Goal: Contribute content: Add original content to the website for others to see

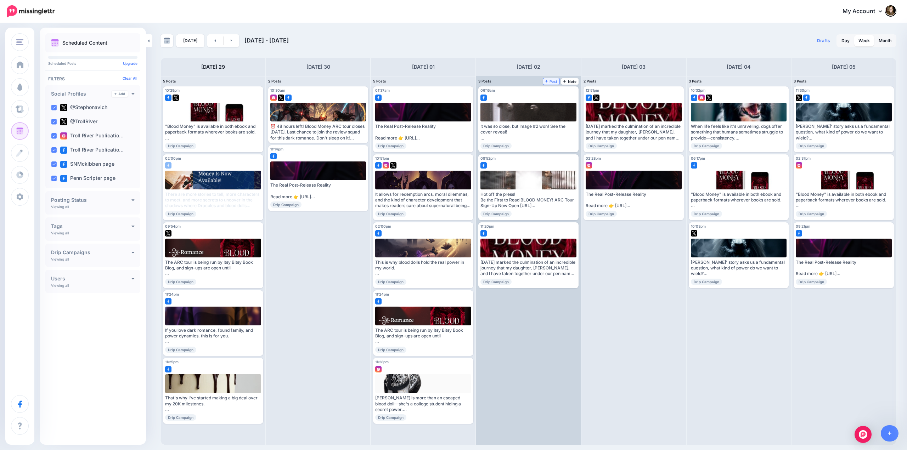
click at [551, 81] on span "Post" at bounding box center [551, 82] width 12 height 4
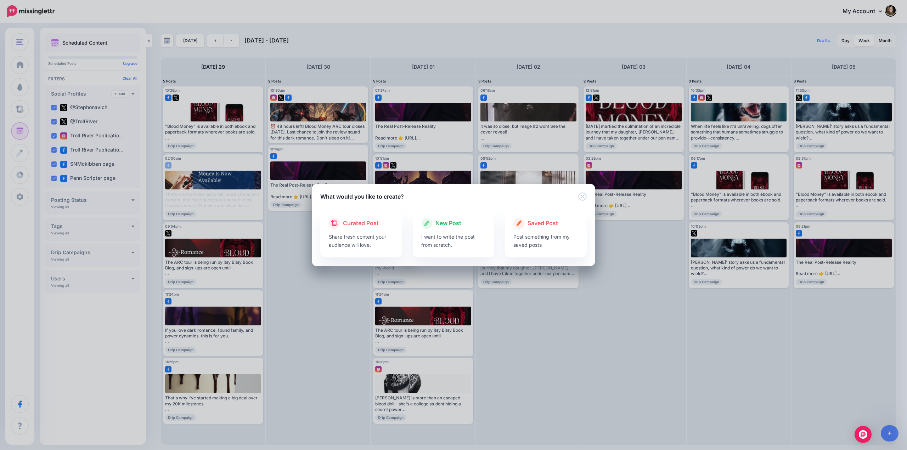
click at [451, 226] on span "New Post" at bounding box center [448, 223] width 26 height 9
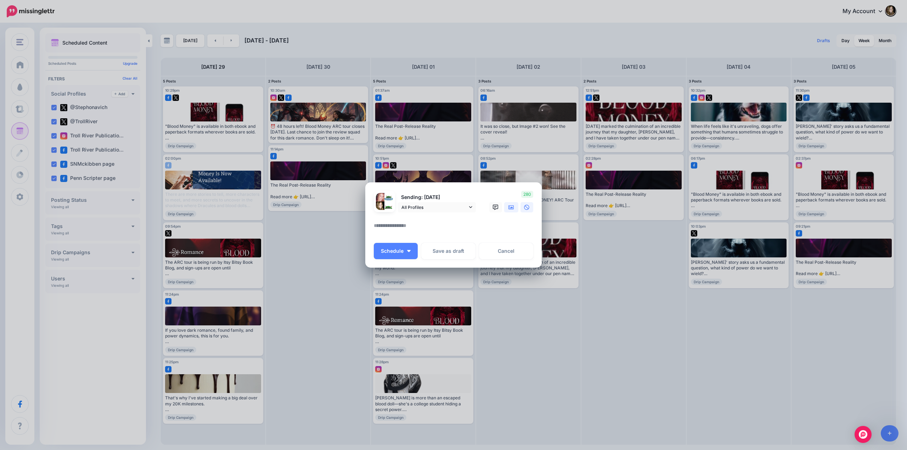
click at [510, 208] on icon at bounding box center [511, 207] width 6 height 4
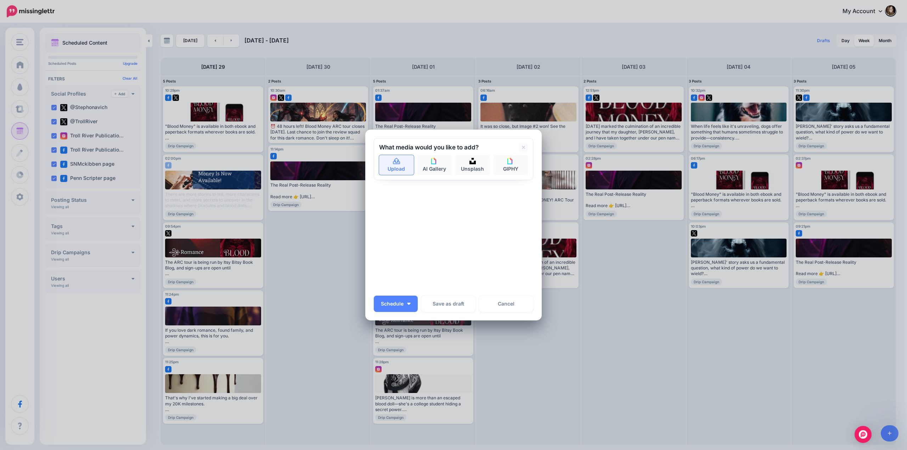
click at [396, 164] on icon at bounding box center [396, 161] width 7 height 6
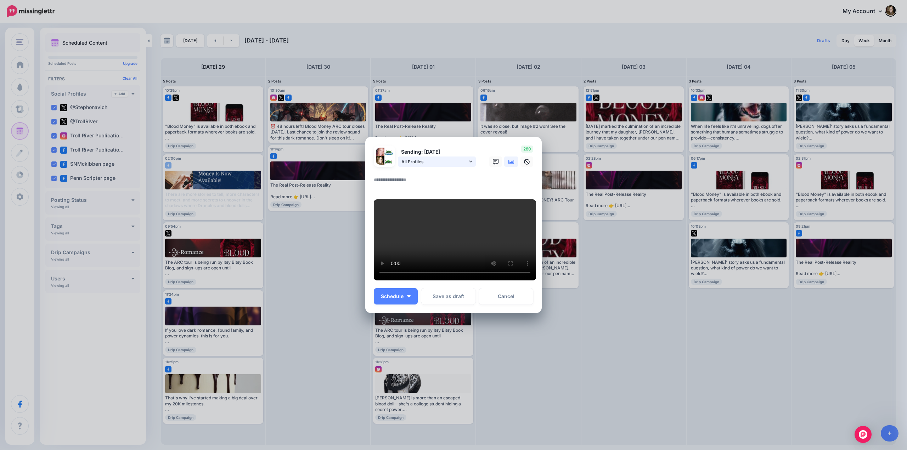
click at [471, 159] on icon at bounding box center [470, 161] width 3 height 5
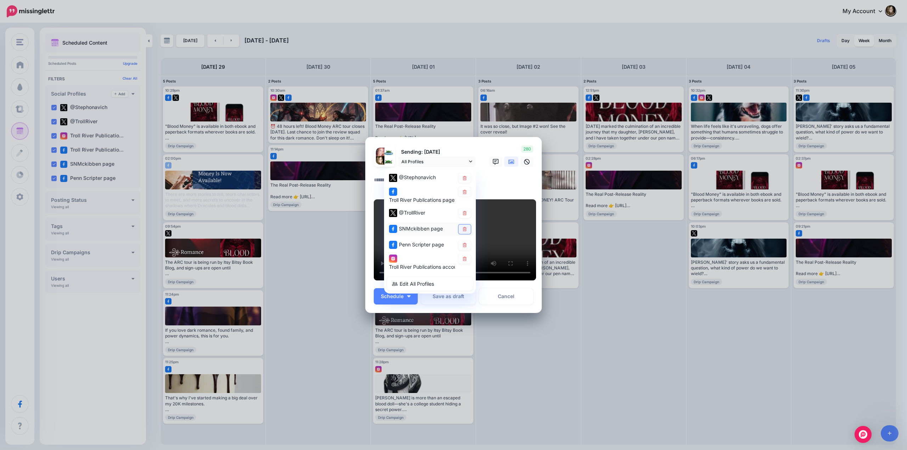
click at [464, 227] on icon at bounding box center [465, 229] width 4 height 4
click at [484, 178] on textarea at bounding box center [455, 183] width 163 height 14
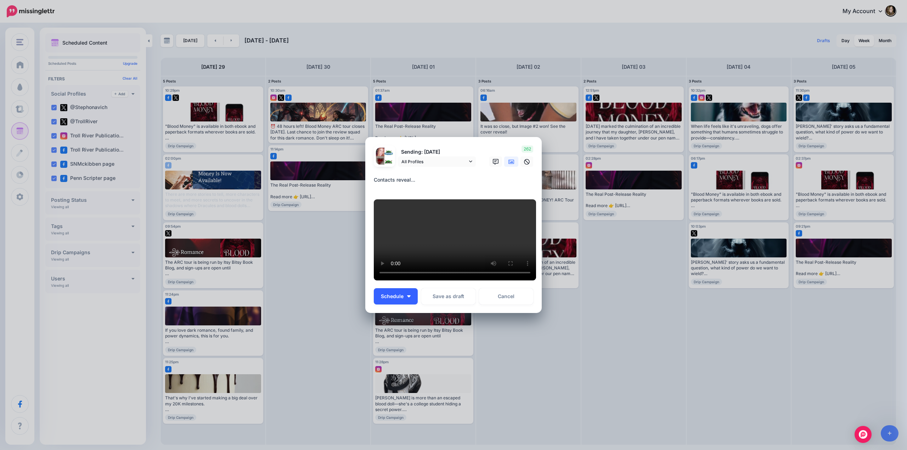
type textarea "**********"
click at [389, 299] on span "Schedule" at bounding box center [392, 296] width 23 height 5
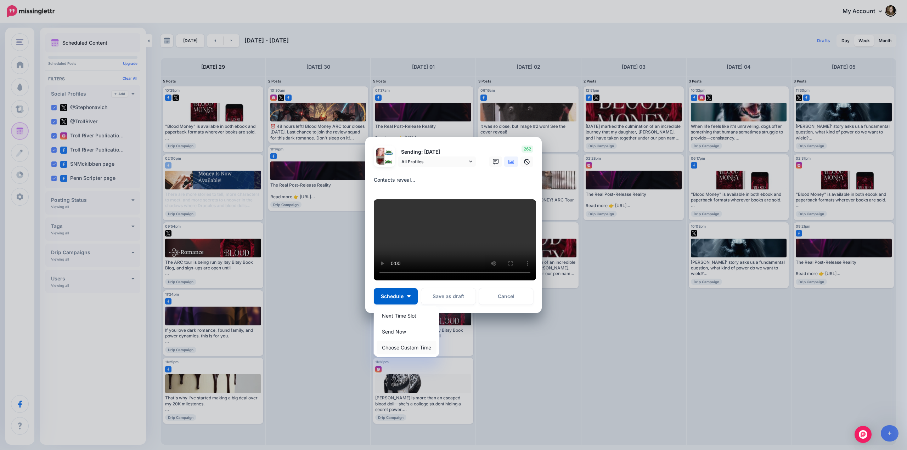
click at [401, 352] on link "Choose Custom Time" at bounding box center [407, 348] width 60 height 14
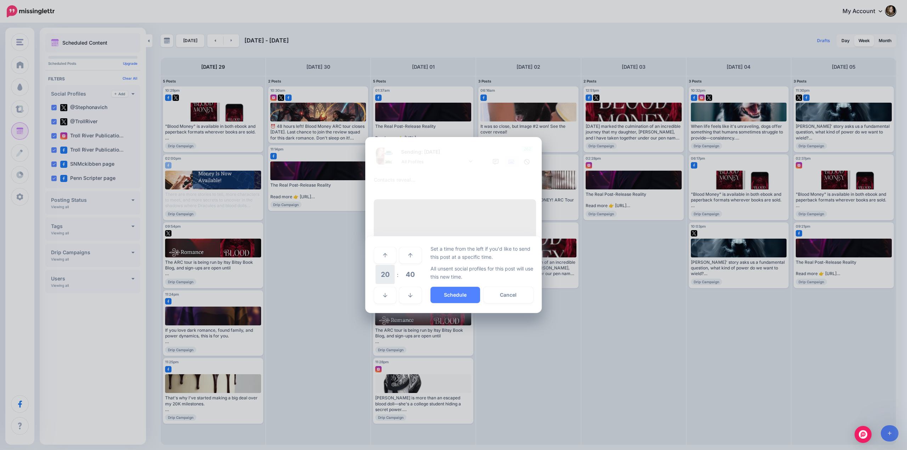
click at [386, 282] on span "20" at bounding box center [384, 274] width 19 height 19
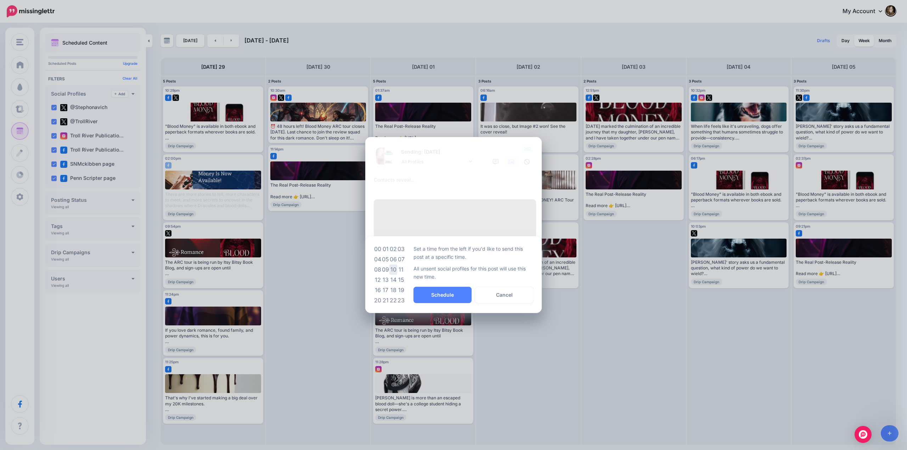
click at [395, 275] on td "10" at bounding box center [393, 270] width 8 height 10
click at [411, 279] on span "40" at bounding box center [410, 274] width 19 height 19
click at [394, 279] on td "30" at bounding box center [393, 275] width 8 height 20
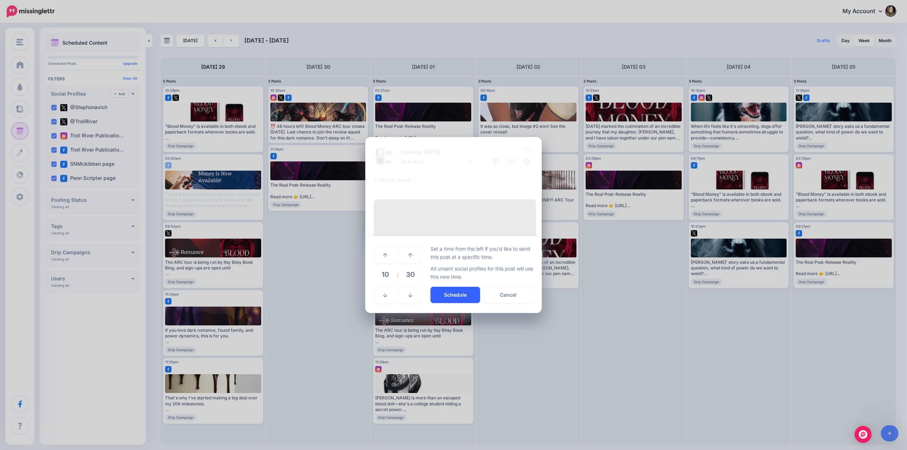
click at [450, 300] on button "Schedule" at bounding box center [455, 295] width 50 height 16
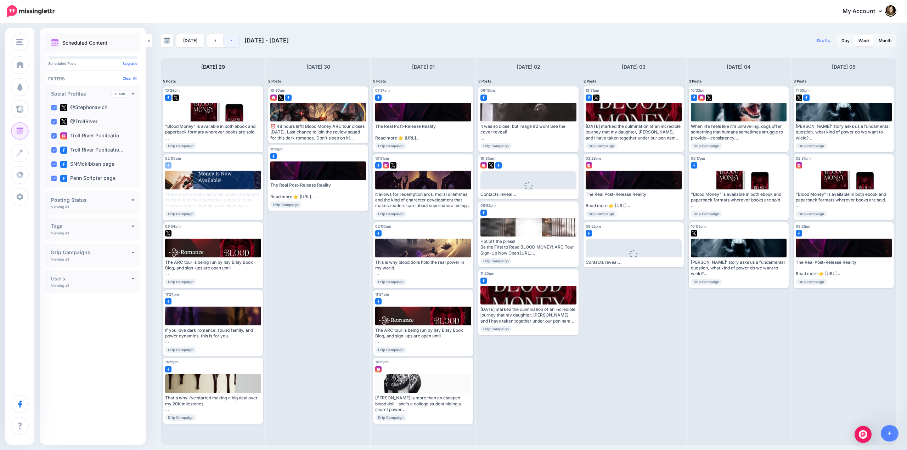
click at [228, 38] on link at bounding box center [232, 40] width 16 height 13
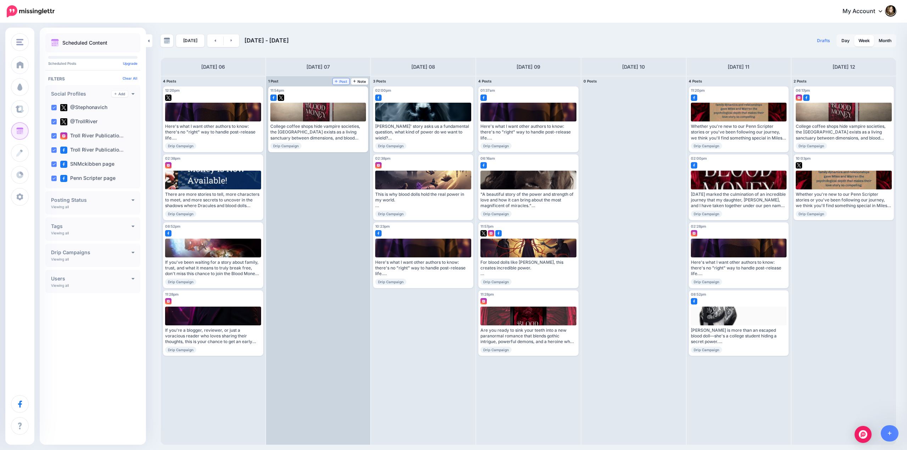
click at [339, 80] on span "Post" at bounding box center [341, 82] width 12 height 4
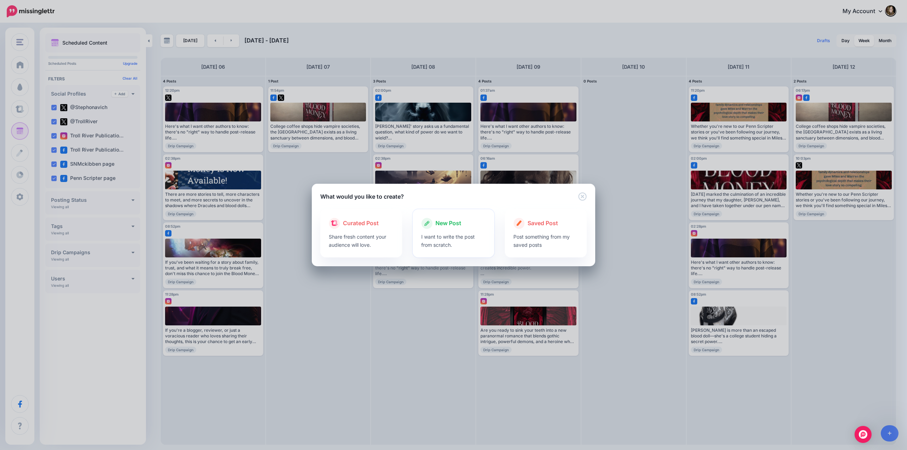
click at [447, 225] on span "New Post" at bounding box center [448, 223] width 26 height 9
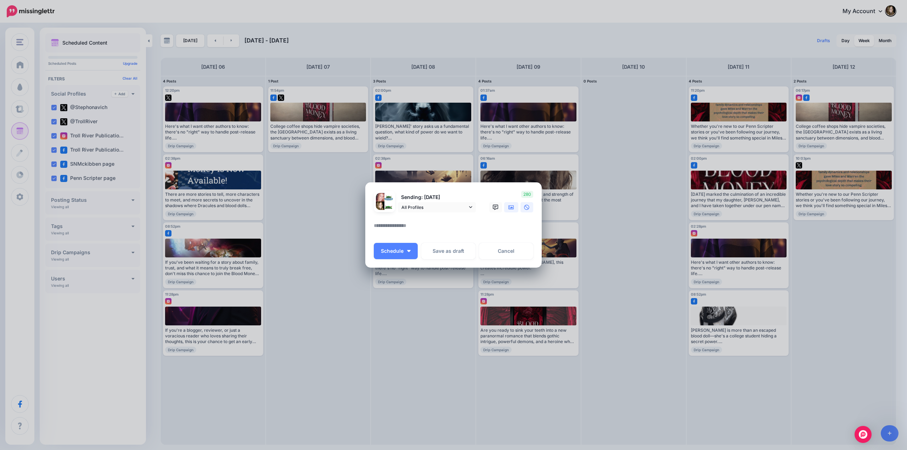
click at [510, 207] on icon at bounding box center [511, 207] width 6 height 4
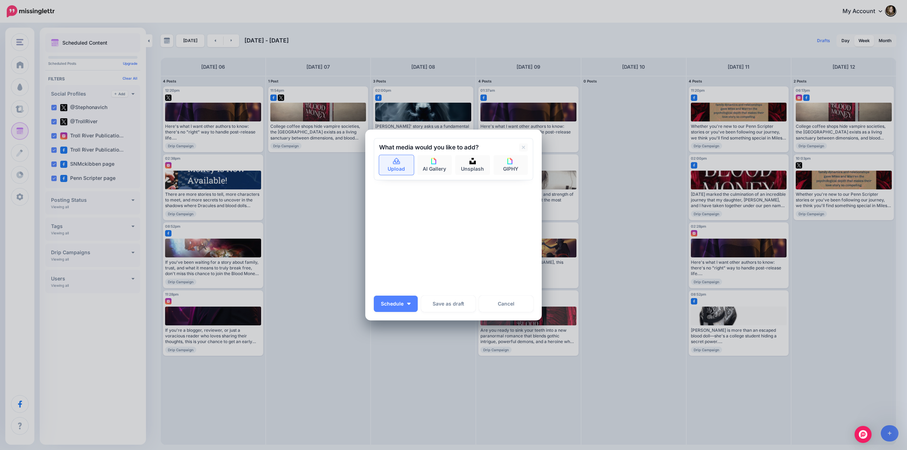
click at [391, 161] on link "Upload" at bounding box center [396, 165] width 35 height 20
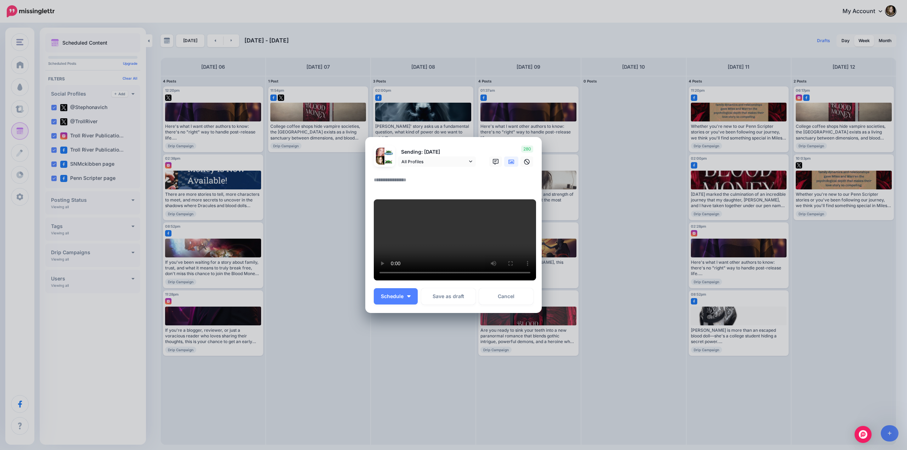
click at [407, 176] on textarea at bounding box center [455, 183] width 163 height 14
type textarea "**********"
click at [472, 159] on icon at bounding box center [470, 161] width 3 height 5
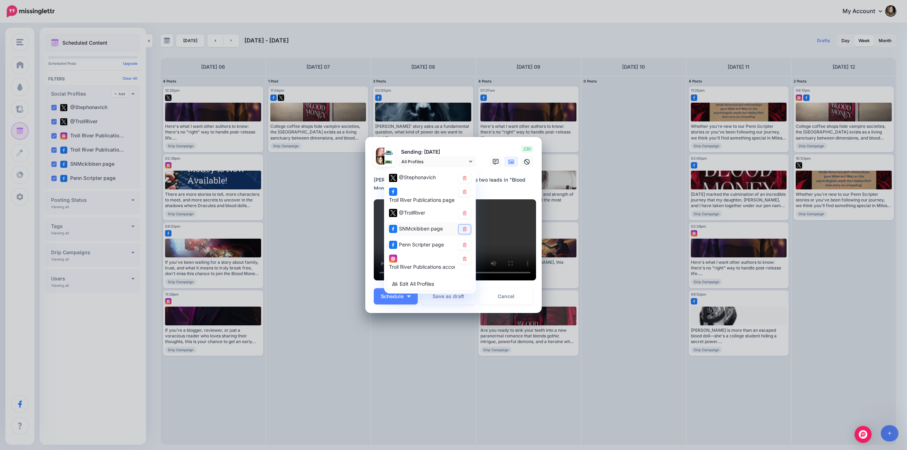
click at [464, 227] on icon at bounding box center [465, 229] width 4 height 4
click at [505, 176] on textarea "**********" at bounding box center [455, 183] width 163 height 14
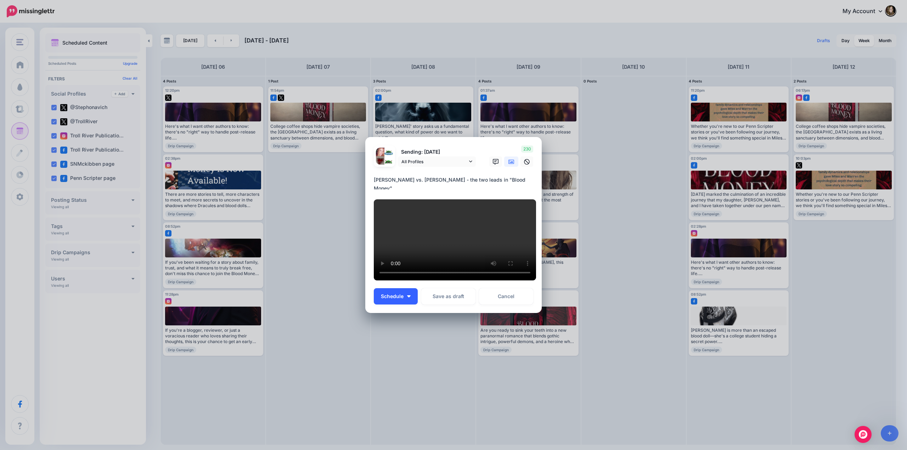
click at [392, 299] on span "Schedule" at bounding box center [392, 296] width 23 height 5
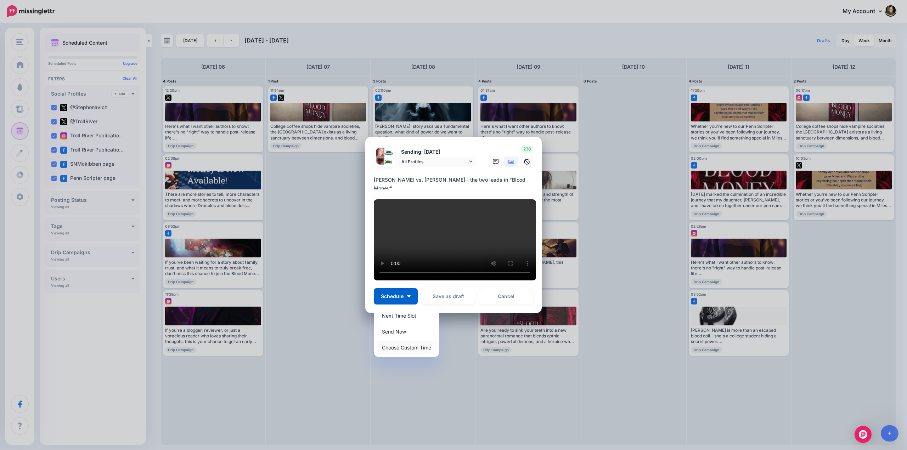
click at [392, 352] on link "Choose Custom Time" at bounding box center [407, 348] width 60 height 14
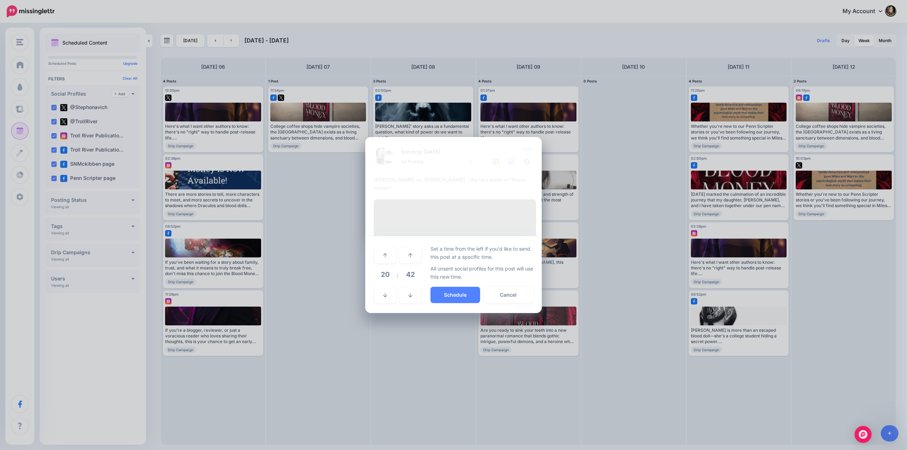
click at [387, 282] on span "20" at bounding box center [384, 274] width 19 height 19
click at [394, 275] on td "10" at bounding box center [393, 270] width 8 height 10
click at [409, 280] on span "42" at bounding box center [410, 274] width 19 height 19
click at [395, 279] on td "30" at bounding box center [393, 275] width 8 height 20
click at [448, 301] on button "Schedule" at bounding box center [455, 295] width 50 height 16
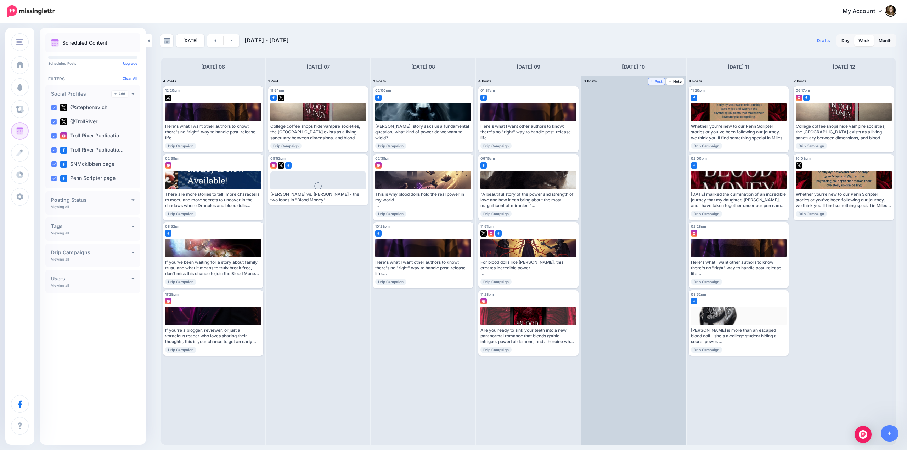
click at [656, 80] on span "Post" at bounding box center [656, 82] width 12 height 4
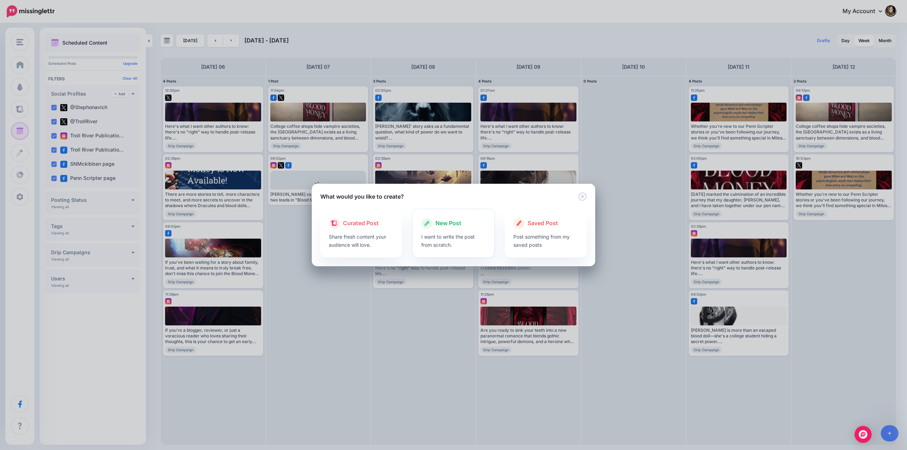
click at [449, 225] on span "New Post" at bounding box center [448, 223] width 26 height 9
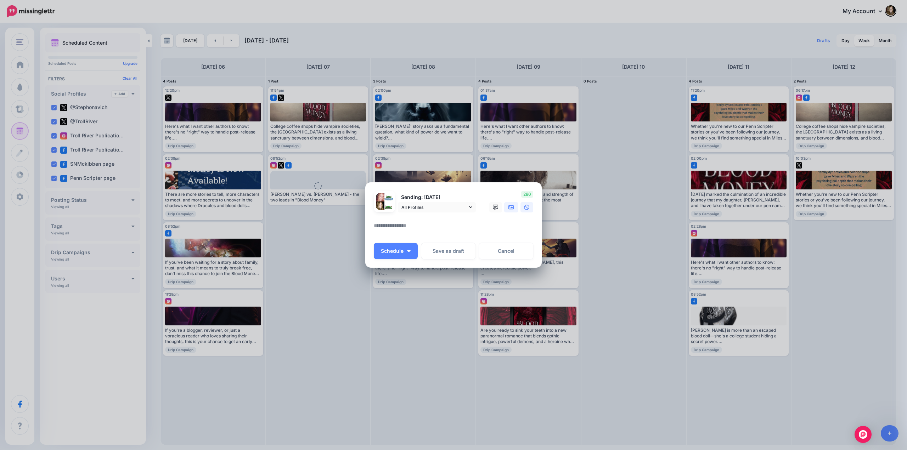
click at [511, 209] on icon at bounding box center [511, 207] width 6 height 4
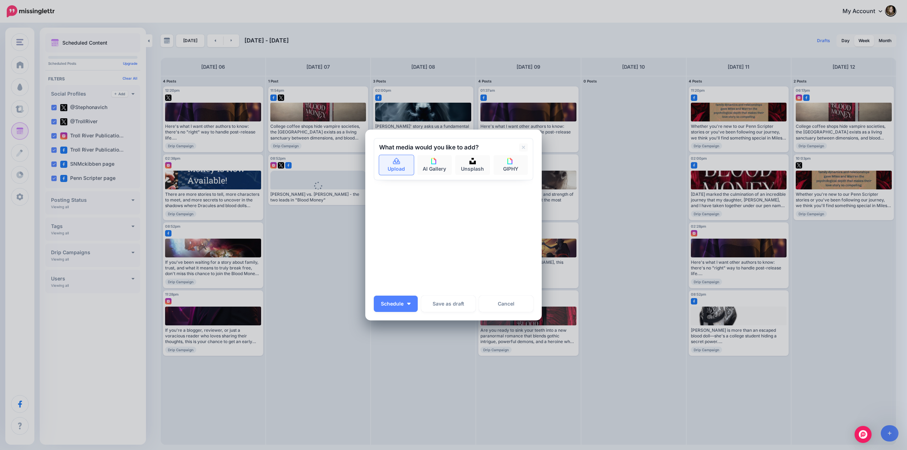
click at [397, 165] on link "Upload" at bounding box center [396, 165] width 35 height 20
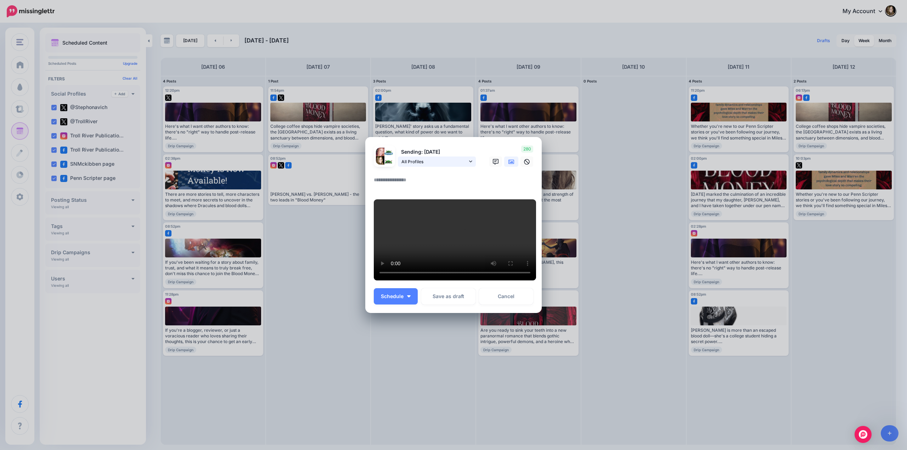
click at [471, 159] on icon at bounding box center [470, 161] width 3 height 5
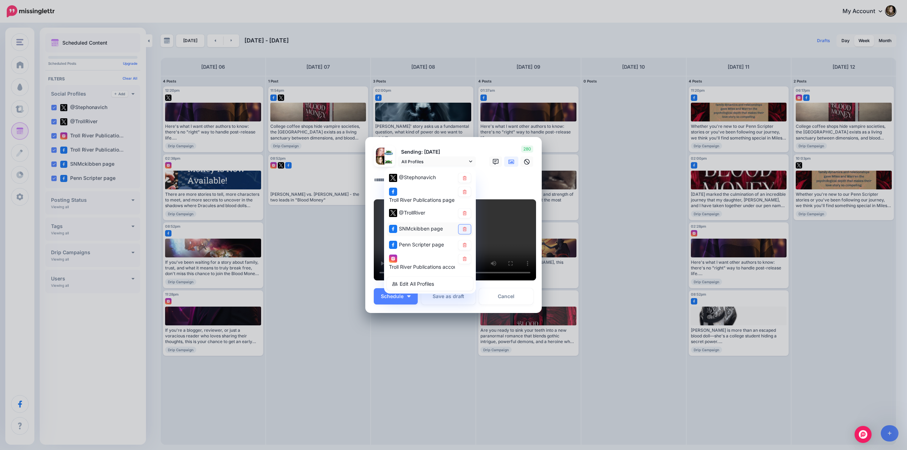
click at [464, 227] on icon at bounding box center [464, 229] width 5 height 4
click at [491, 176] on textarea at bounding box center [455, 183] width 163 height 14
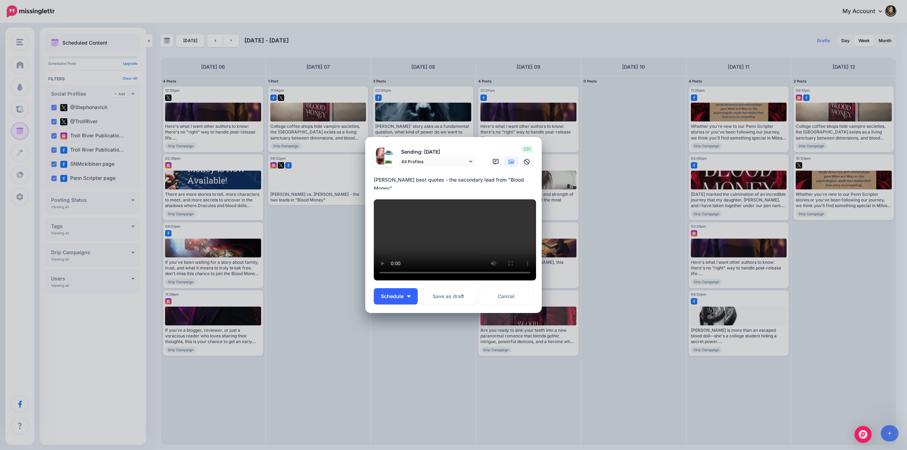
type textarea "**********"
click at [391, 299] on span "Schedule" at bounding box center [392, 296] width 23 height 5
click at [395, 351] on link "Choose Custom Time" at bounding box center [407, 348] width 60 height 14
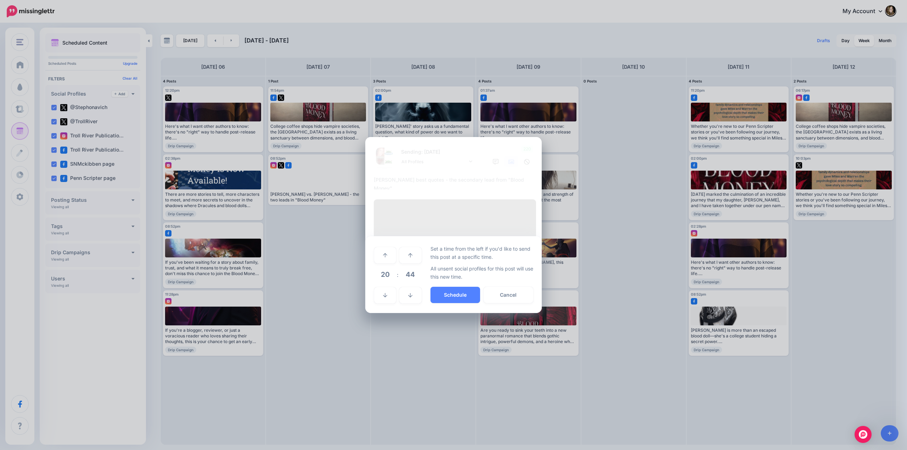
click at [384, 283] on span "20" at bounding box center [384, 274] width 19 height 19
click at [394, 275] on td "10" at bounding box center [393, 270] width 8 height 10
click at [406, 278] on span "44" at bounding box center [410, 274] width 19 height 19
click at [393, 280] on td "30" at bounding box center [393, 275] width 8 height 20
click at [450, 300] on button "Schedule" at bounding box center [455, 295] width 50 height 16
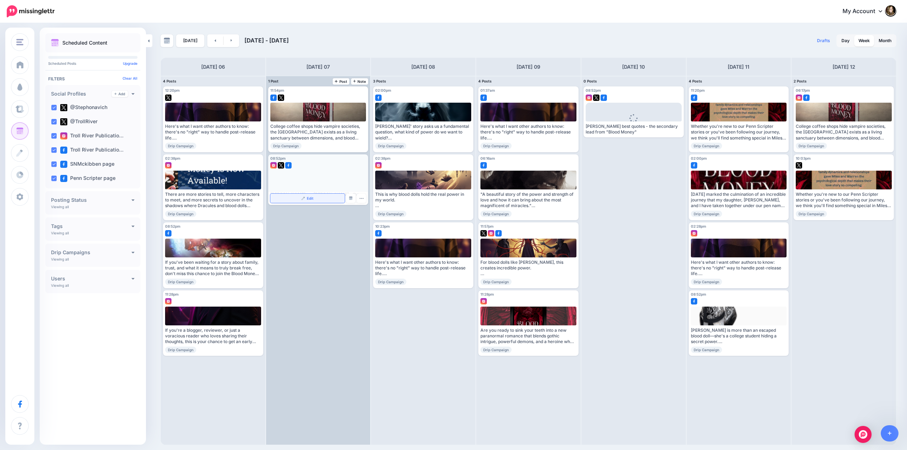
click at [312, 198] on span "Edit" at bounding box center [310, 199] width 7 height 4
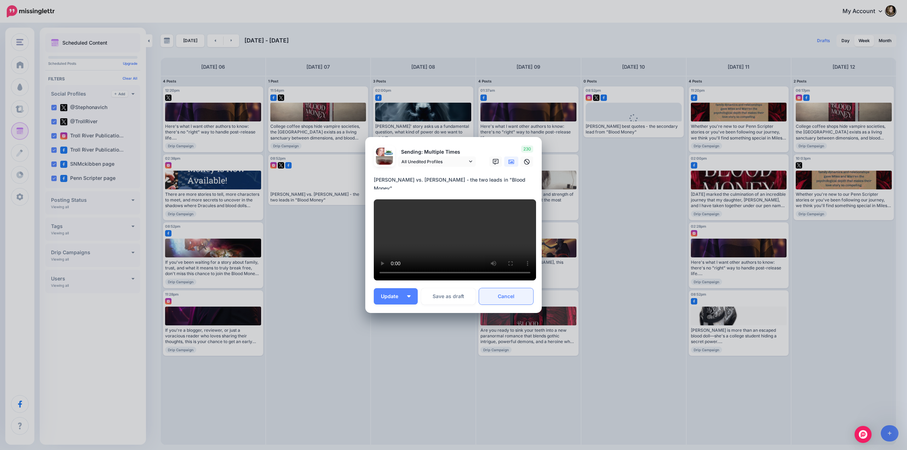
click at [494, 303] on link "Cancel" at bounding box center [506, 296] width 54 height 16
